Goal: Information Seeking & Learning: Understand process/instructions

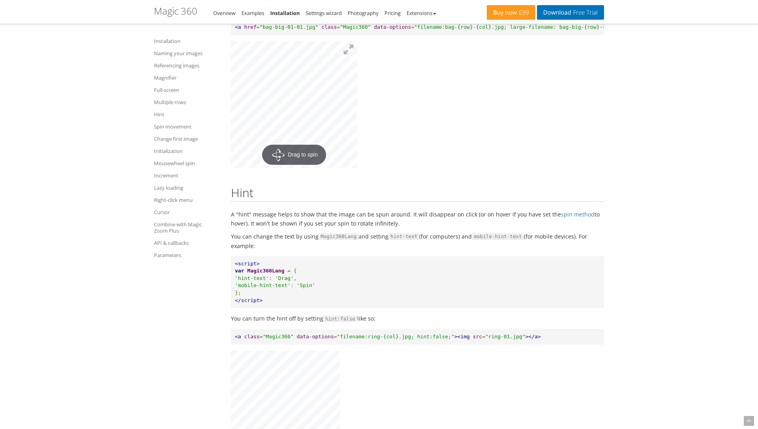
scroll to position [4845, 0]
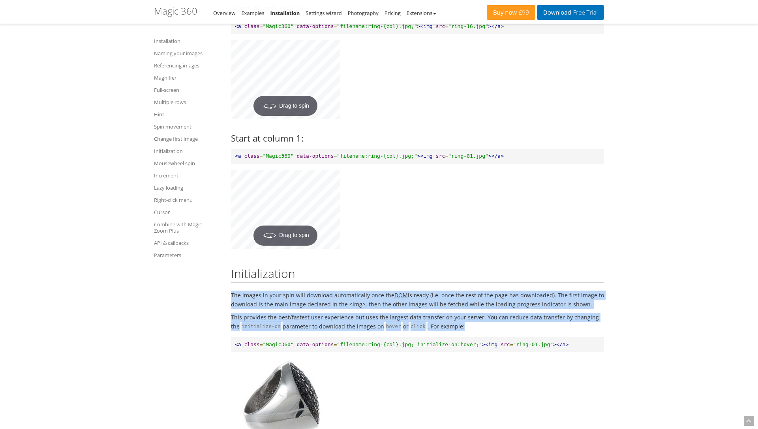
drag, startPoint x: 475, startPoint y: 270, endPoint x: 232, endPoint y: 234, distance: 246.2
copy div "The images in your spin will download automatically once the DOM is ready (i.e.…"
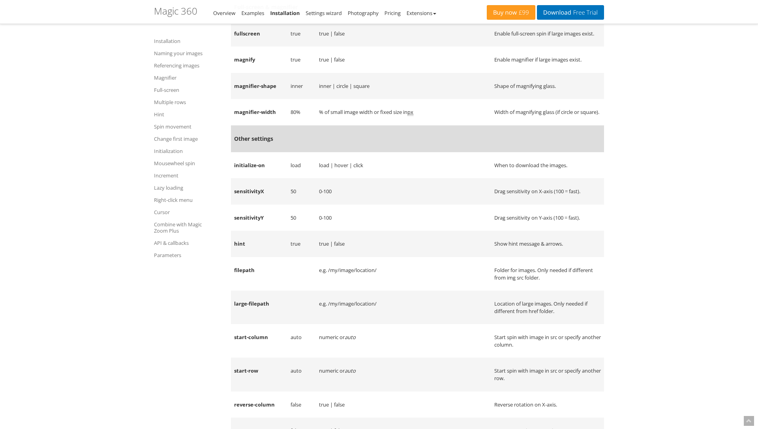
scroll to position [8252, 0]
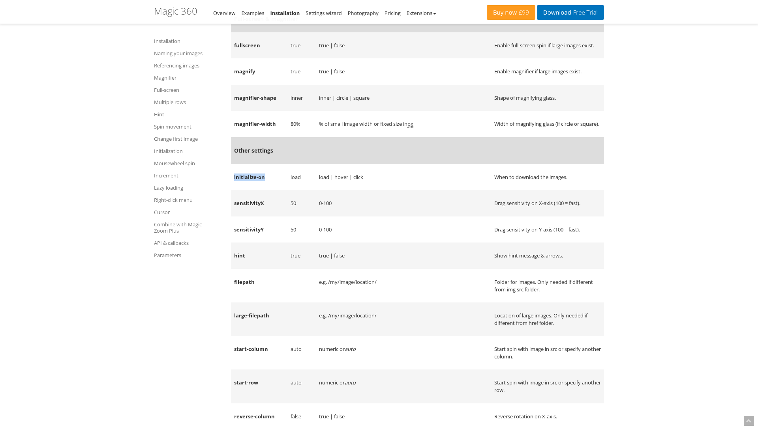
drag, startPoint x: 270, startPoint y: 129, endPoint x: 233, endPoint y: 131, distance: 36.8
click at [232, 164] on td "initialize-on" at bounding box center [259, 177] width 56 height 26
copy td "initialize-on"
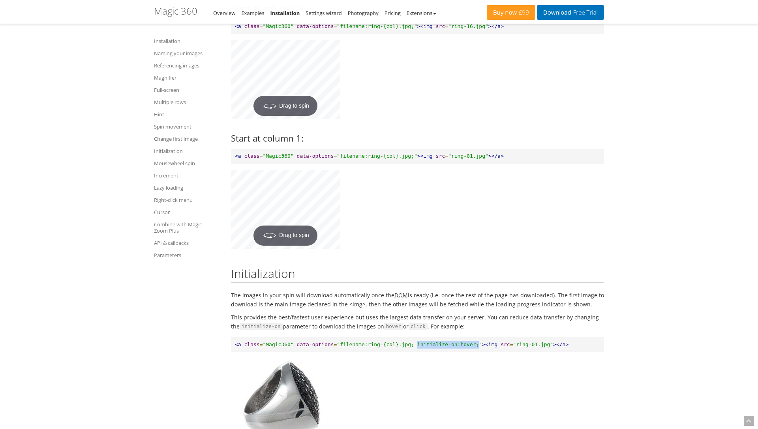
drag, startPoint x: 478, startPoint y: 286, endPoint x: 418, endPoint y: 283, distance: 60.4
click at [418, 342] on span ""filename:ring-{col}.jpg; initialize-on:hover;"" at bounding box center [409, 345] width 145 height 6
copy span "initialize-on:hover;"
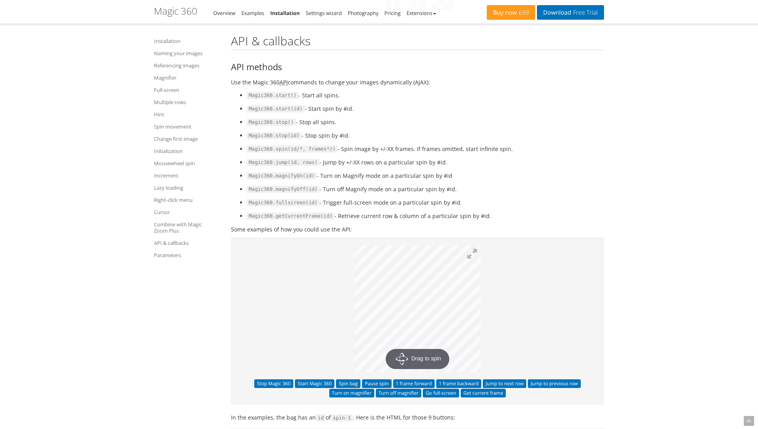
scroll to position [7030, 0]
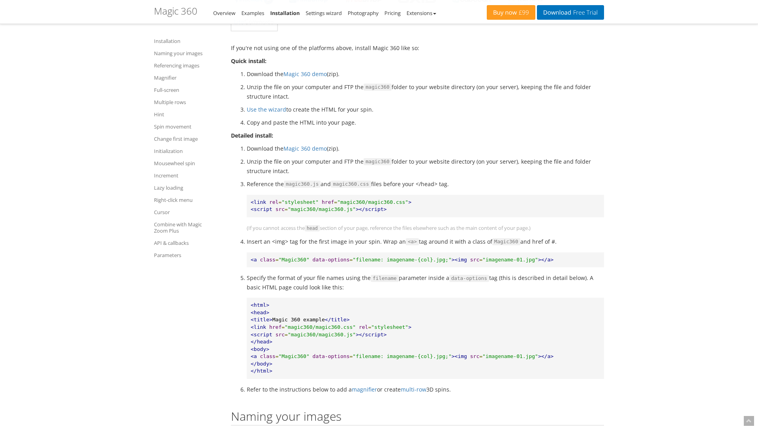
scroll to position [329, 0]
